Goal: Information Seeking & Learning: Find specific fact

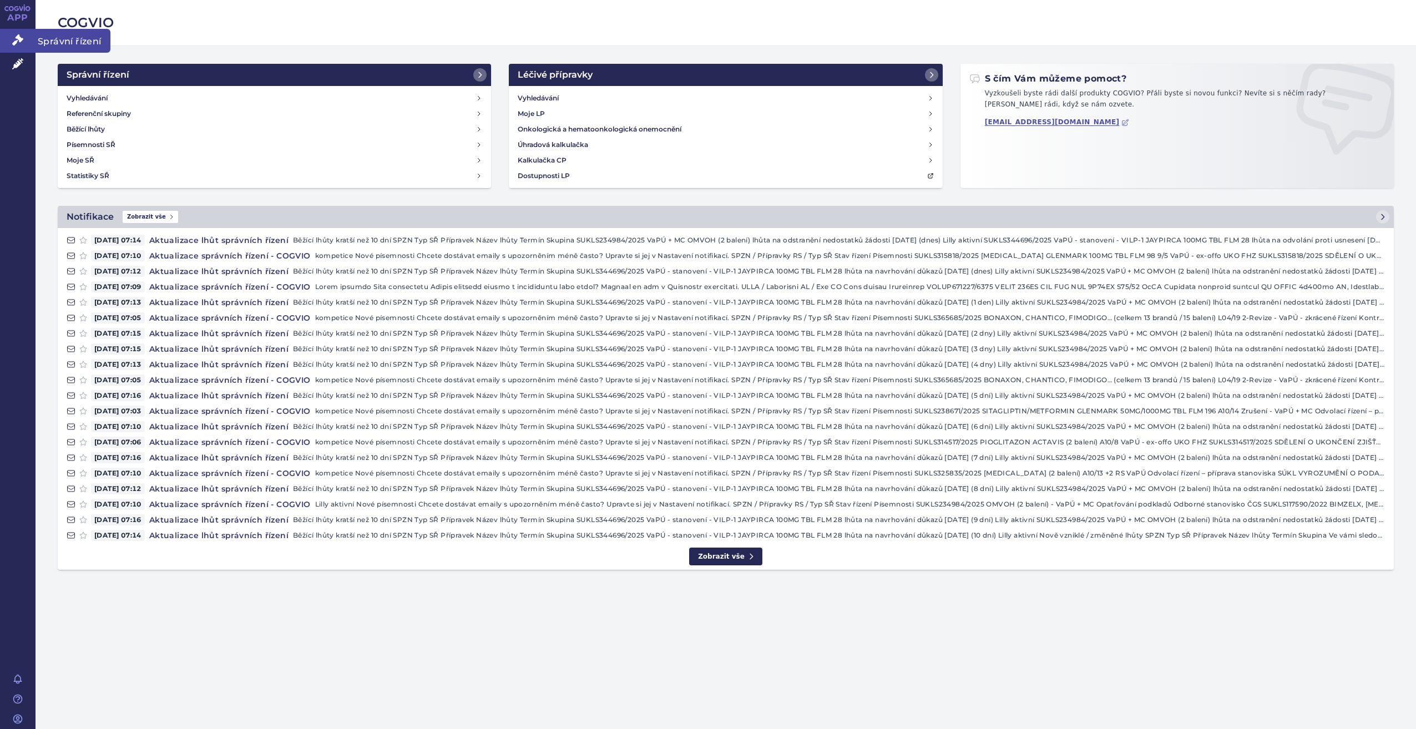
click at [26, 37] on link "Správní řízení" at bounding box center [18, 40] width 36 height 23
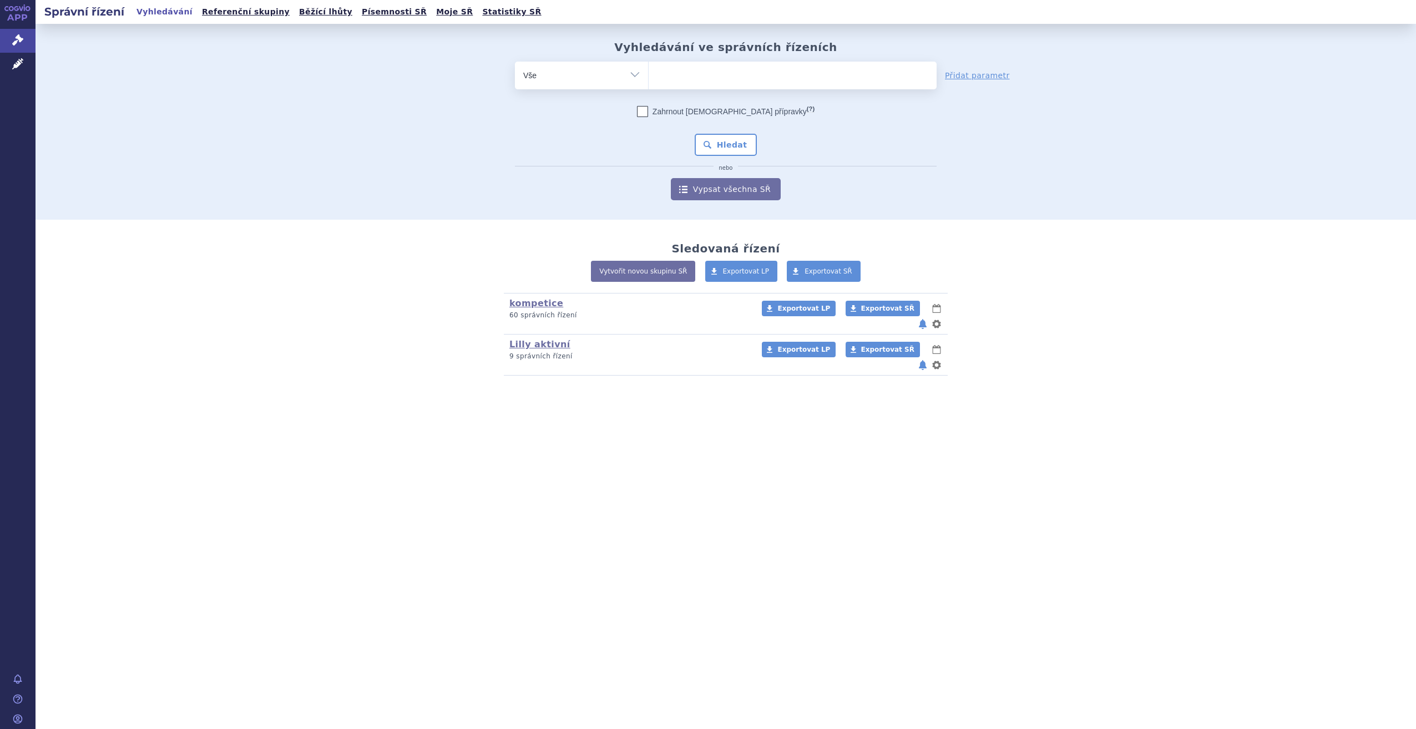
click at [683, 65] on ul at bounding box center [793, 73] width 288 height 23
click at [649, 65] on select at bounding box center [648, 75] width 1 height 28
type input "ki"
type input "kis"
type input "kisq"
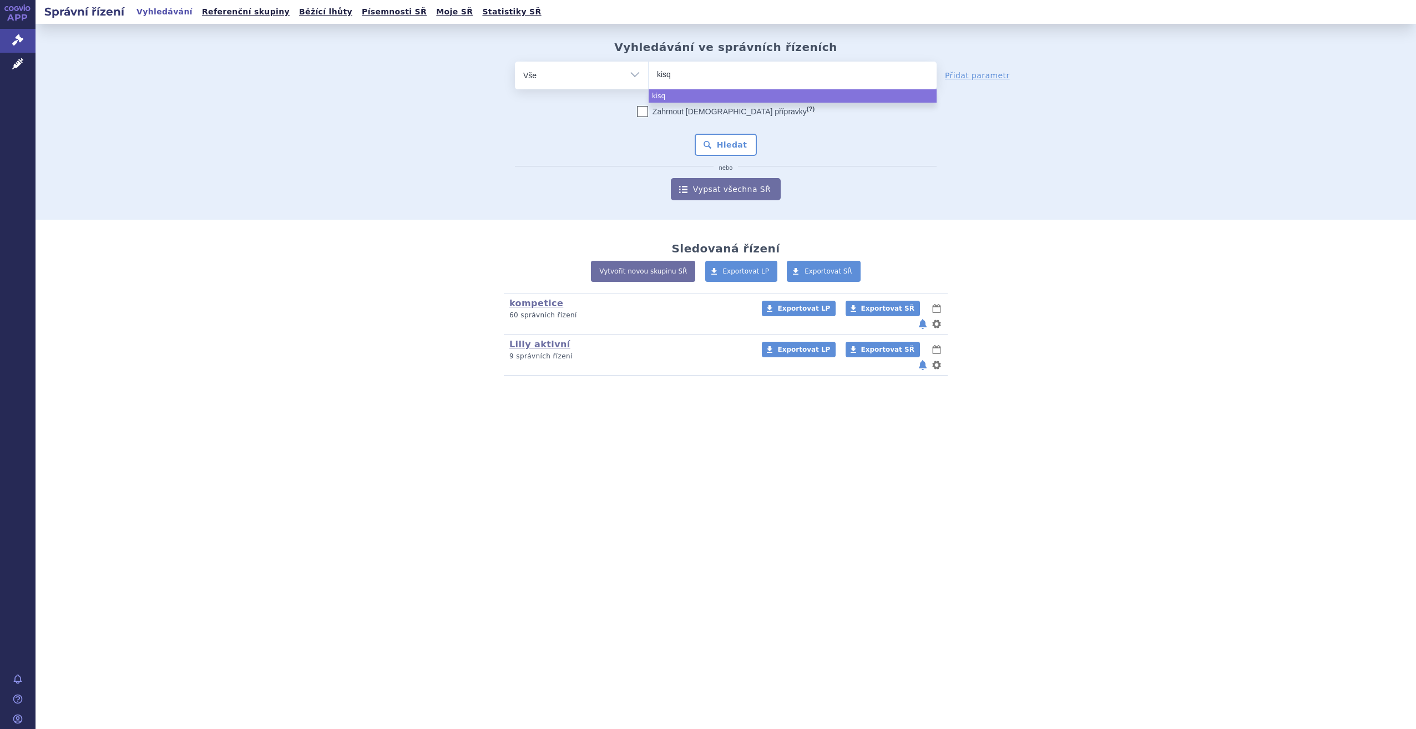
type input "kisqa"
type input "kisqal"
type input "kisqali"
select select "kisqali"
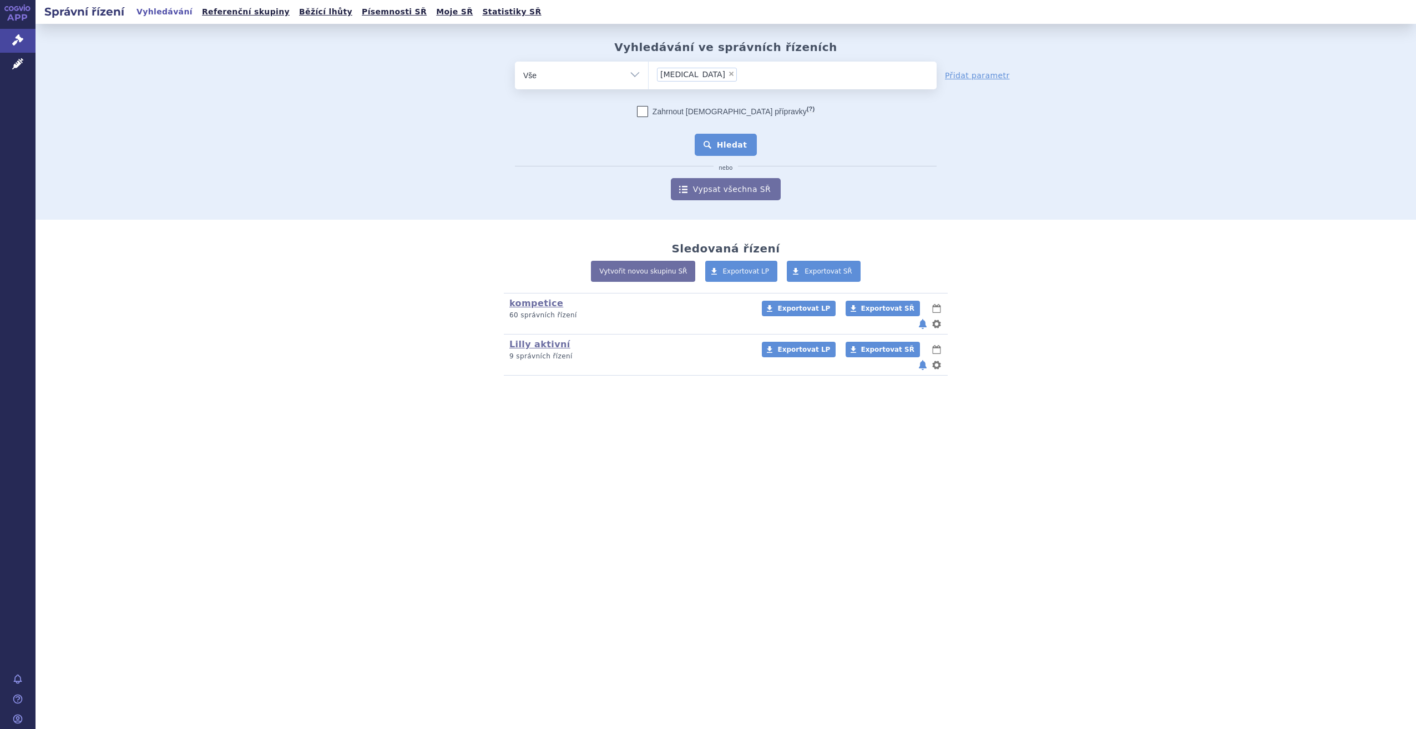
click at [734, 147] on button "Hledat" at bounding box center [726, 145] width 63 height 22
